Goal: Information Seeking & Learning: Learn about a topic

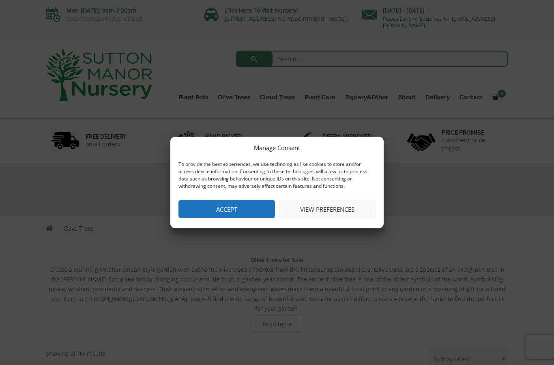
click at [241, 210] on button "Accept" at bounding box center [227, 209] width 97 height 18
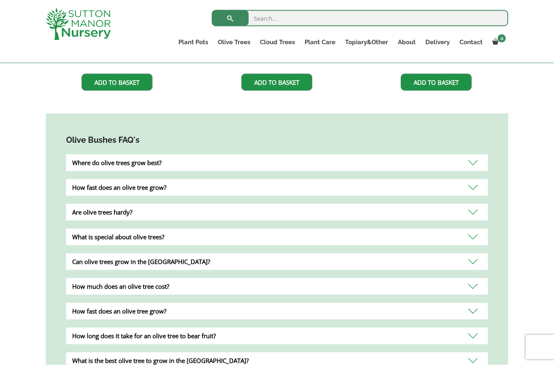
scroll to position [658, 0]
click at [476, 157] on div "Where do olive trees grow best?" at bounding box center [277, 162] width 422 height 17
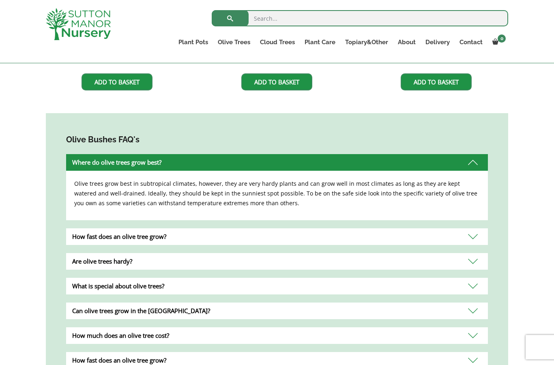
click at [473, 278] on div "What is special about olive trees?" at bounding box center [277, 286] width 422 height 17
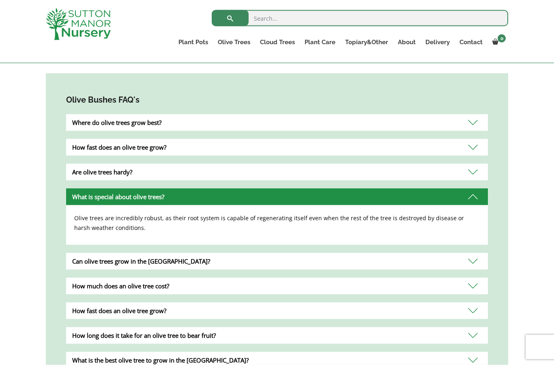
scroll to position [698, 0]
click at [475, 253] on div "Can olive trees grow in the UK?" at bounding box center [277, 261] width 422 height 17
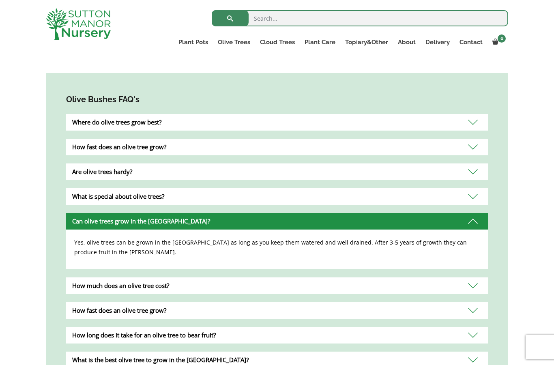
click at [472, 278] on div "How much does an olive tree cost?" at bounding box center [277, 286] width 422 height 17
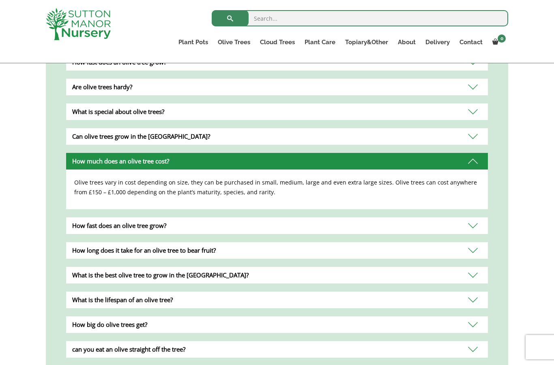
scroll to position [785, 0]
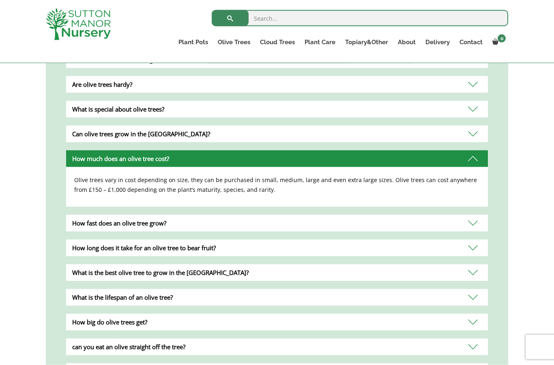
click at [473, 265] on div "What is the best olive tree to grow in the UK?" at bounding box center [277, 273] width 422 height 17
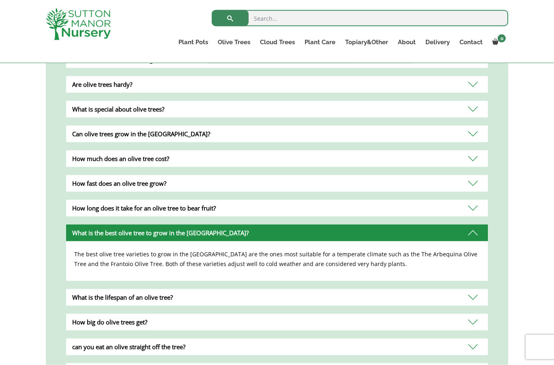
scroll to position [786, 0]
click at [474, 289] on div "What is the lifespan of an olive tree?" at bounding box center [277, 297] width 422 height 17
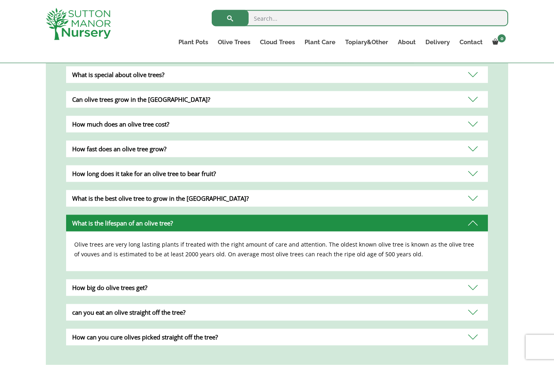
click at [476, 280] on div "How big do olive trees get?" at bounding box center [277, 288] width 422 height 17
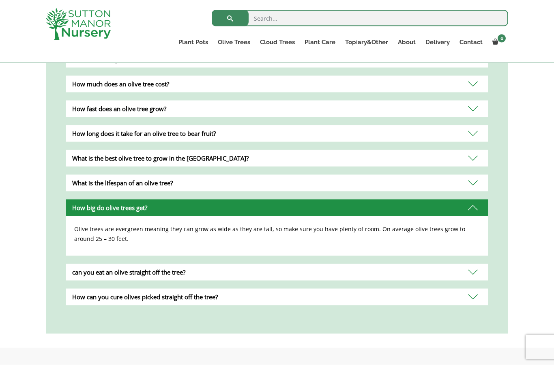
click at [473, 265] on div "can you eat an olive straight off the tree?" at bounding box center [277, 272] width 422 height 17
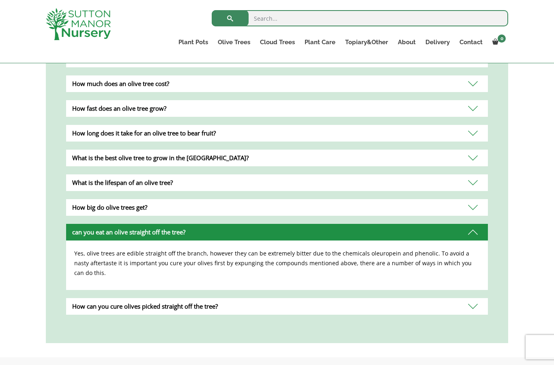
click at [475, 298] on div "How can you cure olives picked straight off the tree?" at bounding box center [277, 306] width 422 height 17
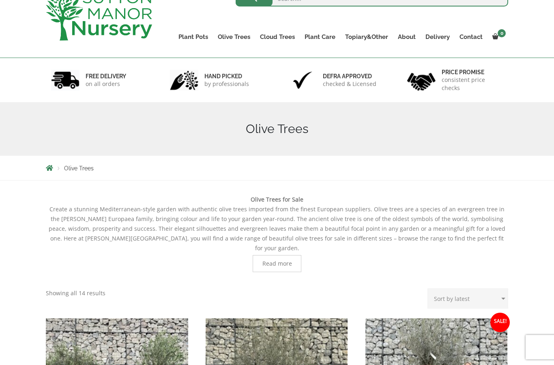
scroll to position [0, 0]
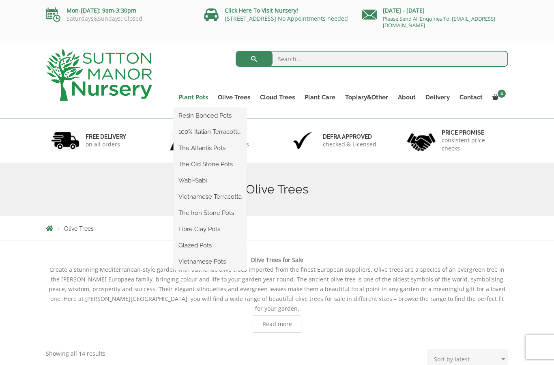
click at [197, 95] on link "Plant Pots" at bounding box center [193, 97] width 39 height 11
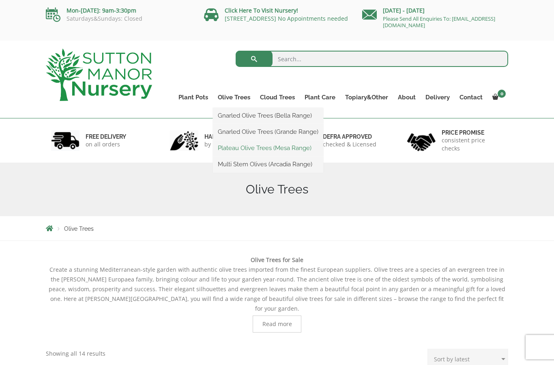
click at [306, 151] on link "Plateau Olive Trees (Mesa Range)" at bounding box center [268, 148] width 110 height 12
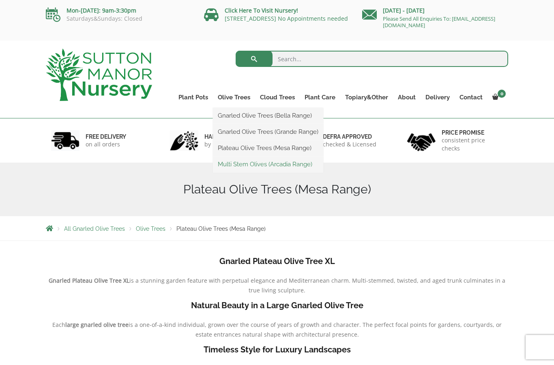
click at [289, 165] on link "Multi Stem Olives (Arcadia Range)" at bounding box center [268, 164] width 110 height 12
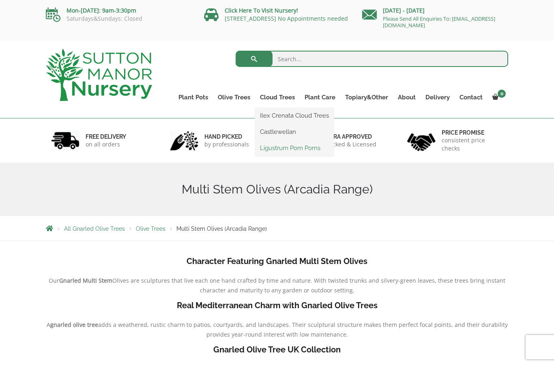
click at [319, 146] on link "Ligustrum Pom Poms" at bounding box center [294, 148] width 79 height 12
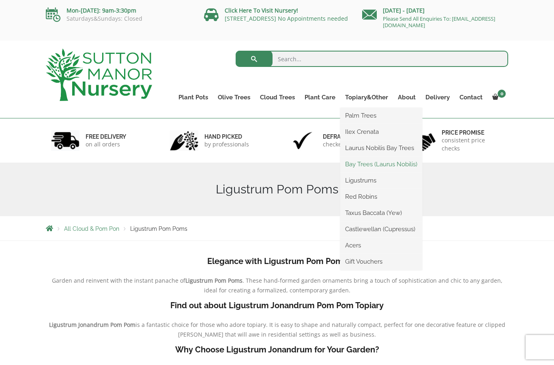
click at [401, 163] on link "Bay Trees (Laurus Nobilis)" at bounding box center [381, 164] width 82 height 12
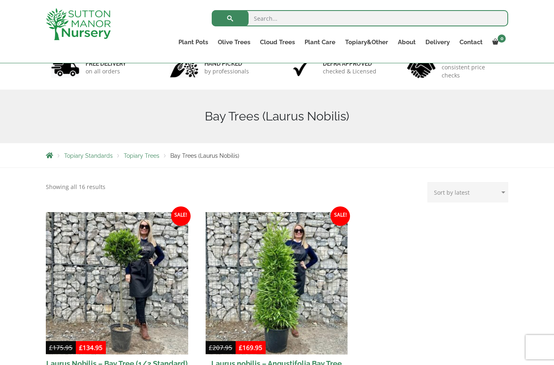
scroll to position [0, 0]
